Goal: Information Seeking & Learning: Learn about a topic

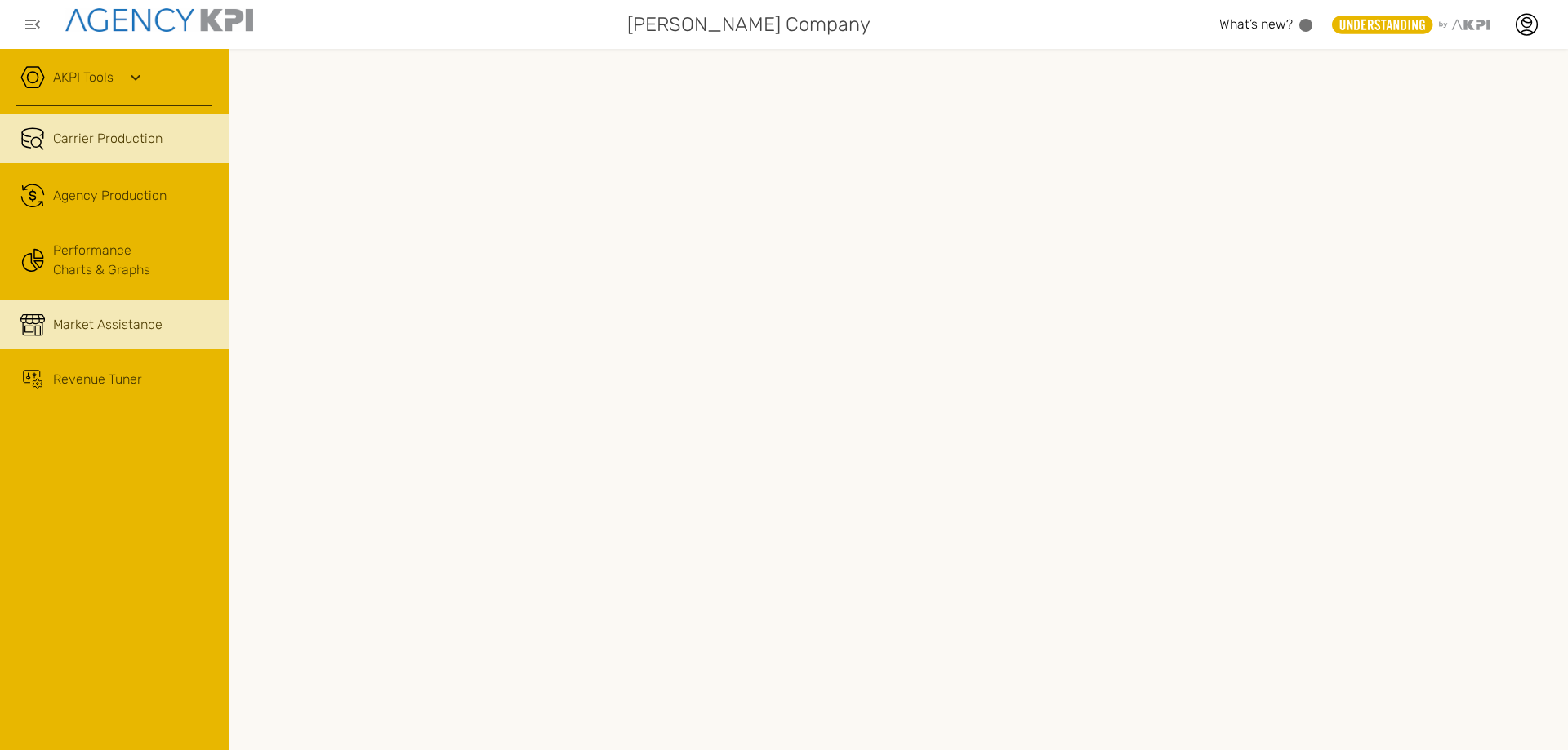
click at [146, 319] on span "Market Assistance" at bounding box center [108, 325] width 110 height 20
